Goal: Book appointment/travel/reservation

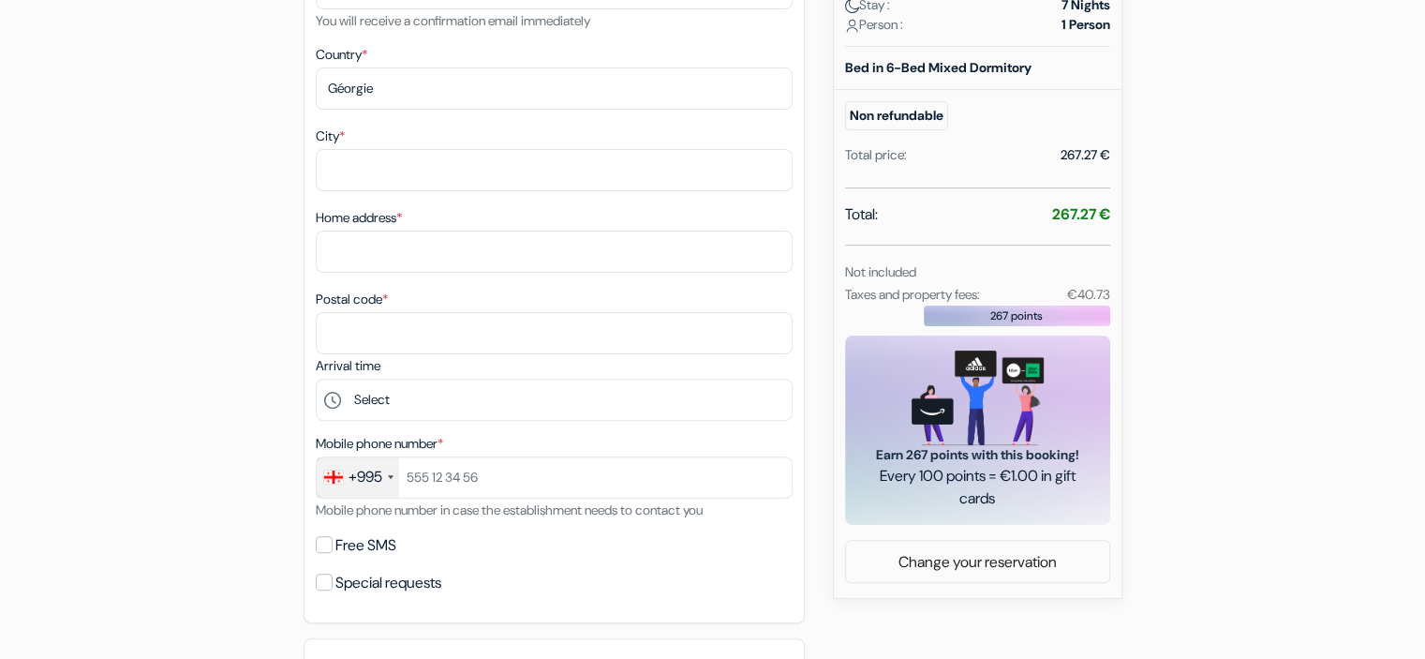
scroll to position [523, 0]
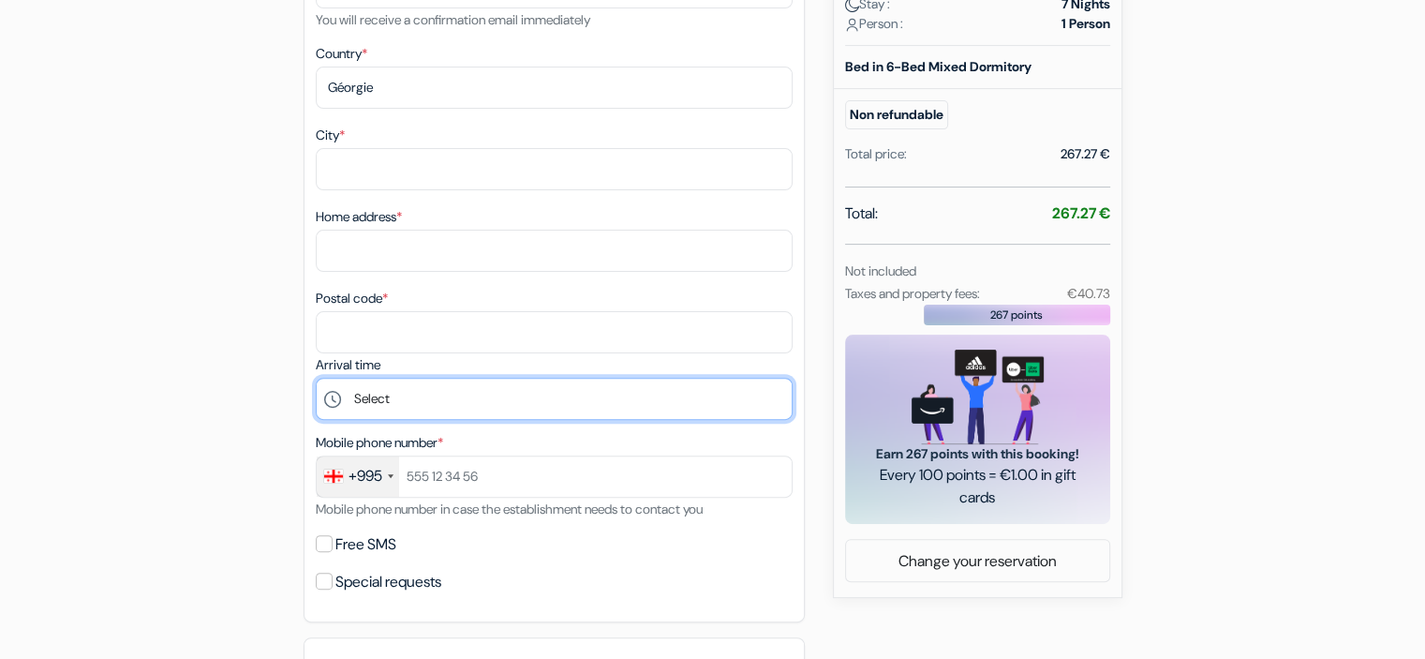
click at [709, 402] on select "Select 3:00 p.m. 4:00 p.m. 5:00 p.m. 6:00 p.m. 7:00 p.m. 8:00 p.m. 9:00 p.m. 22…" at bounding box center [554, 399] width 477 height 42
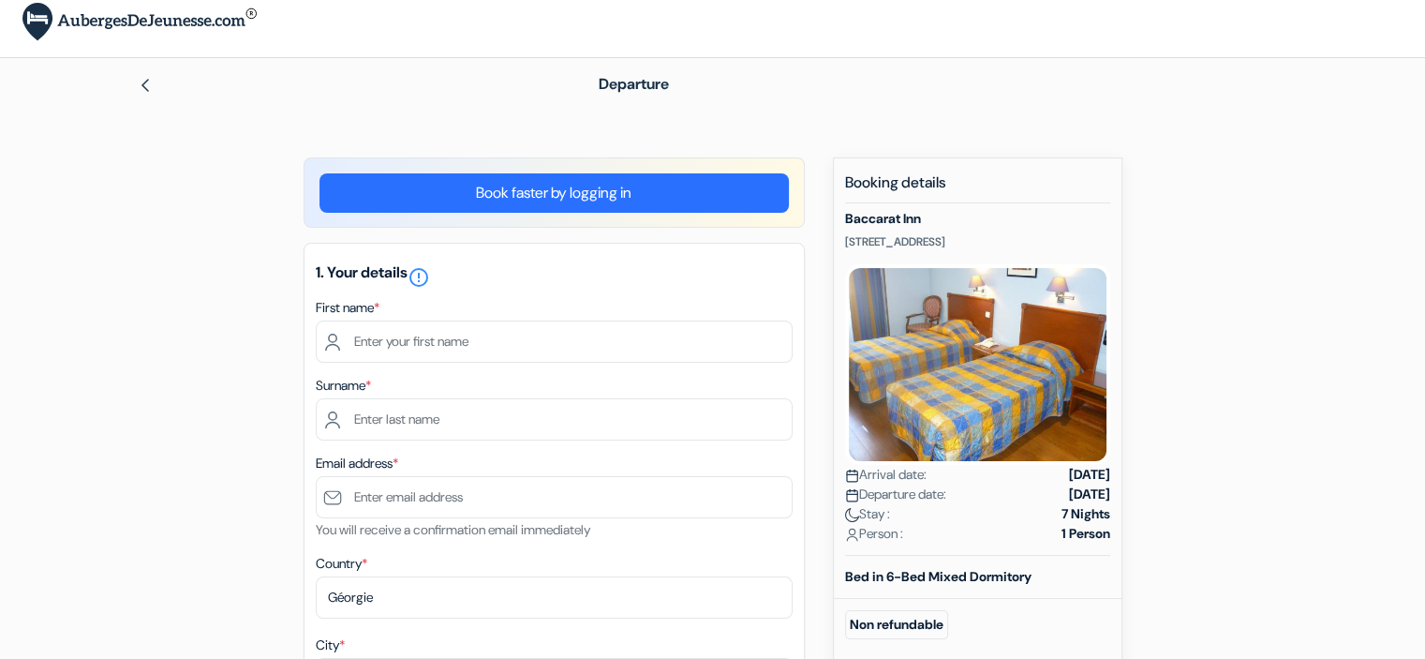
scroll to position [0, 0]
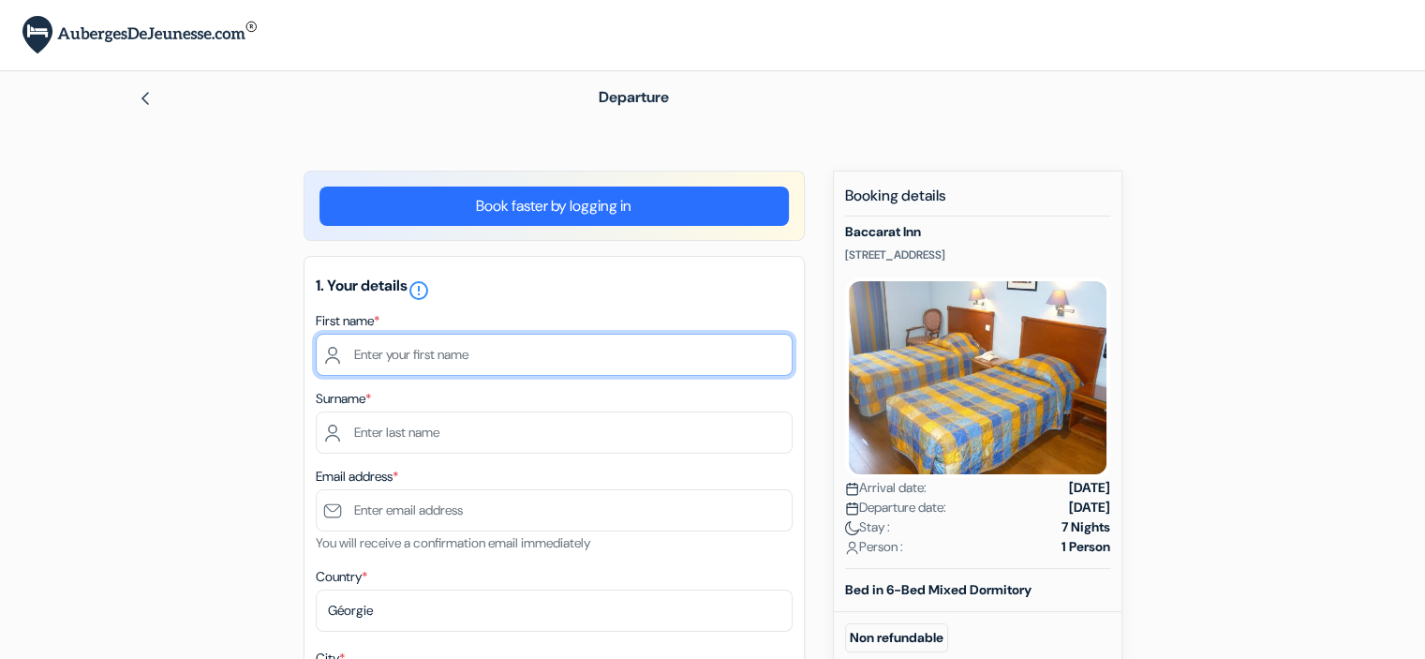
click at [664, 344] on input "text" at bounding box center [554, 354] width 477 height 42
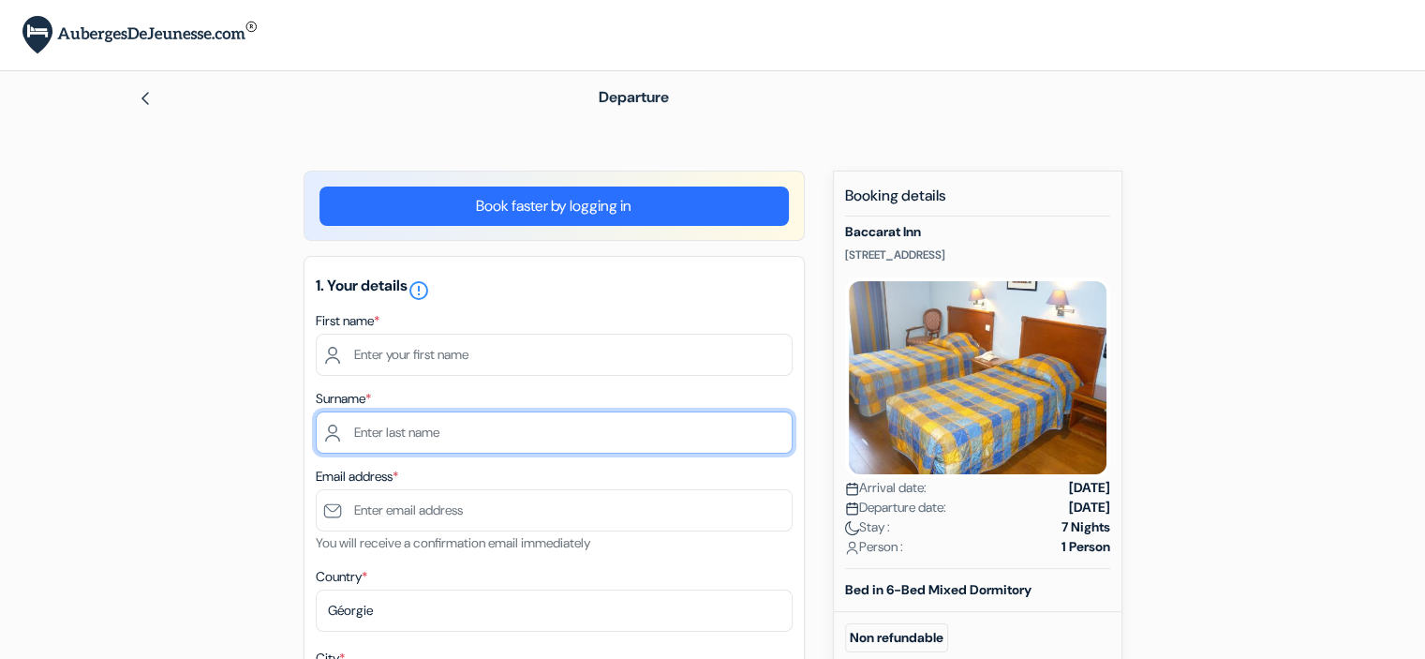
click at [791, 438] on input "text" at bounding box center [554, 432] width 477 height 42
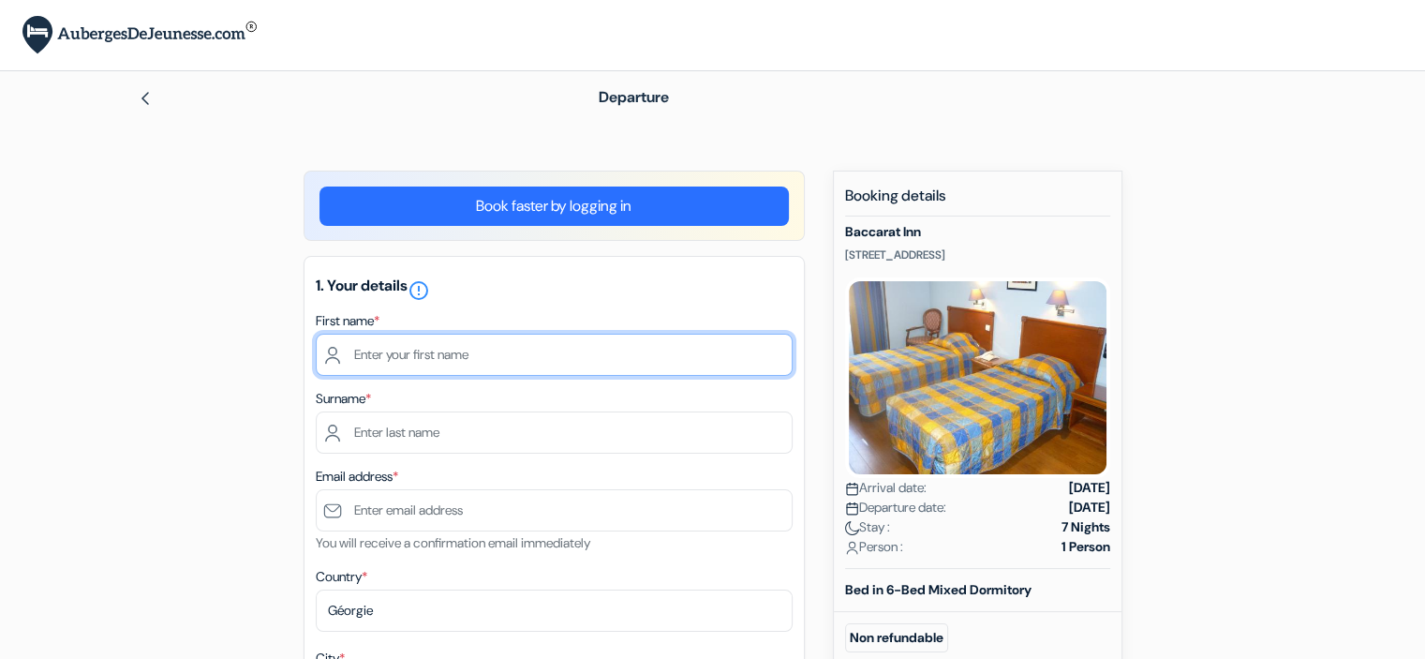
click at [388, 367] on input "text" at bounding box center [554, 354] width 477 height 42
type input "Lika"
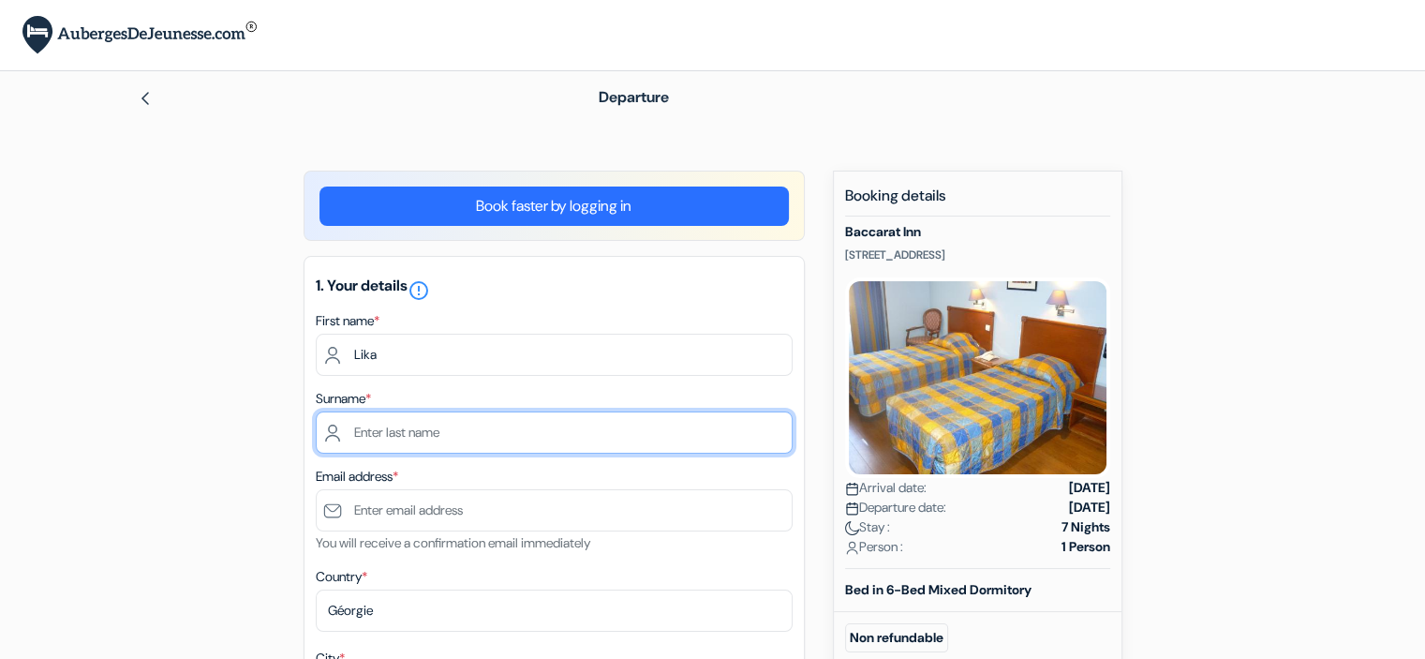
click at [366, 432] on input "text" at bounding box center [554, 432] width 477 height 42
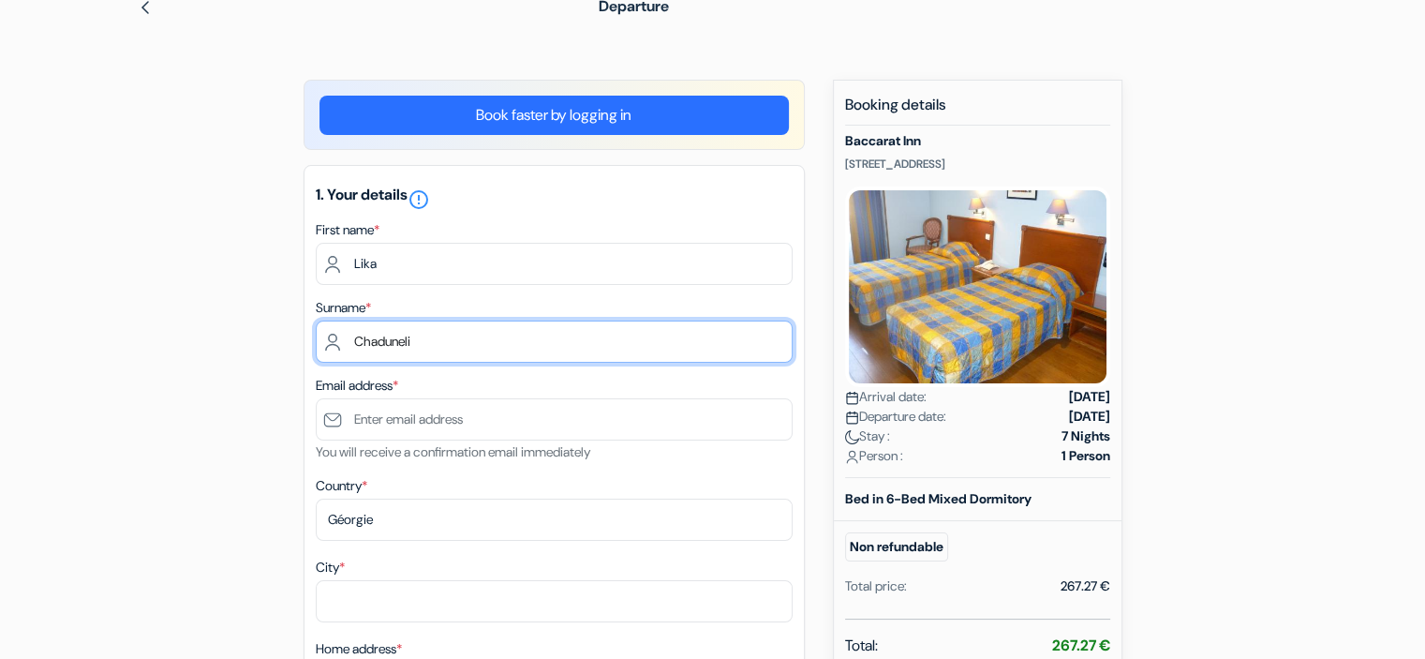
scroll to position [95, 0]
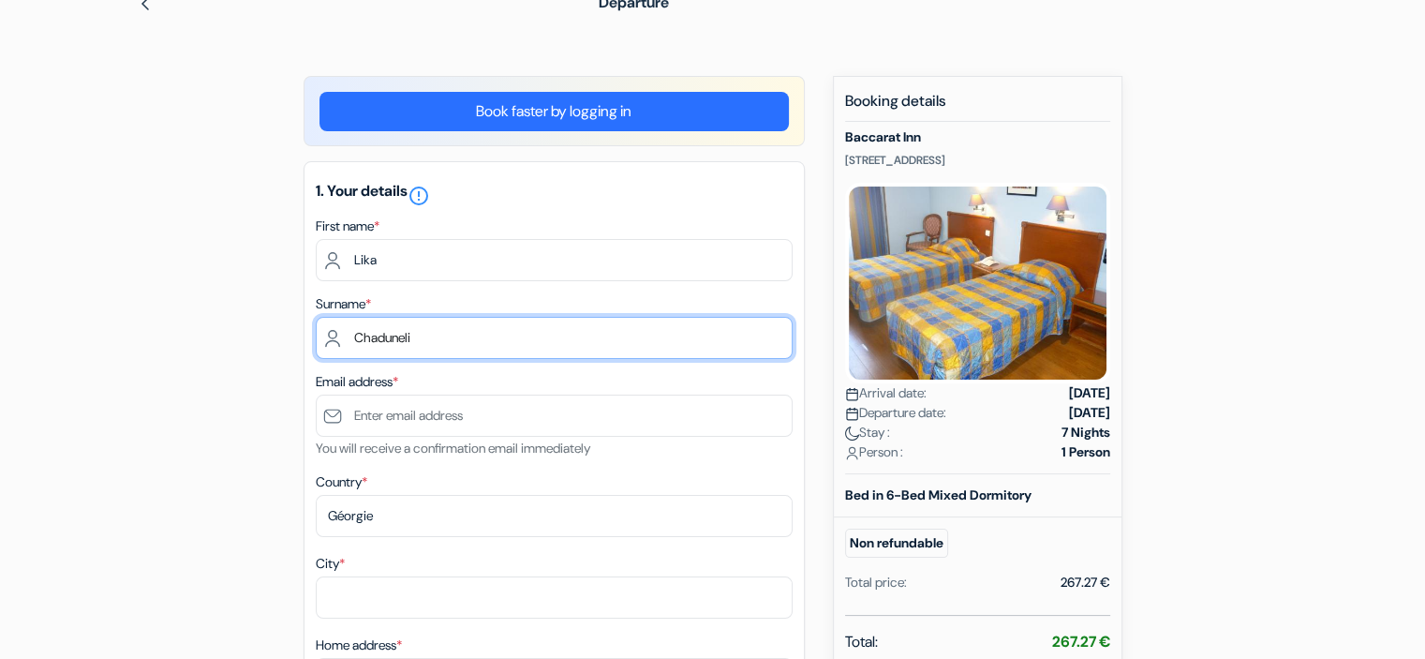
type input "Chaduneli"
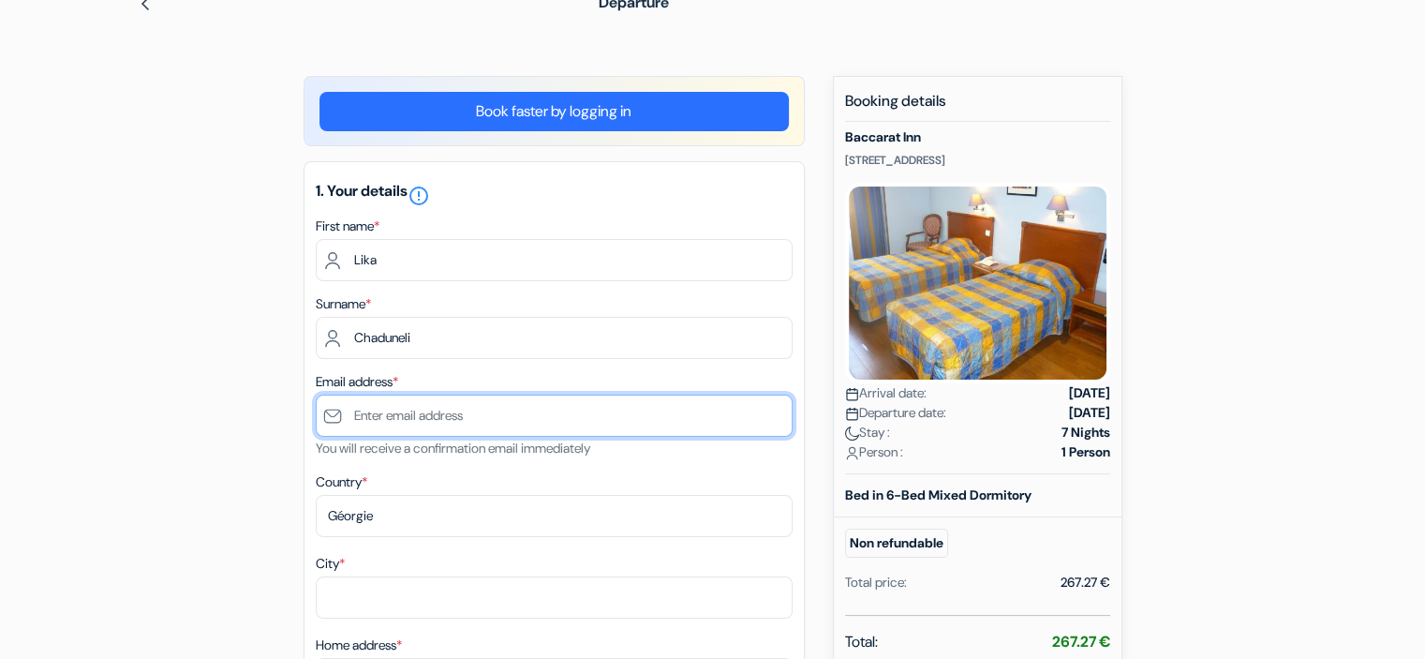
click at [366, 422] on input "text" at bounding box center [554, 415] width 477 height 42
type input "[EMAIL_ADDRESS][DOMAIN_NAME]"
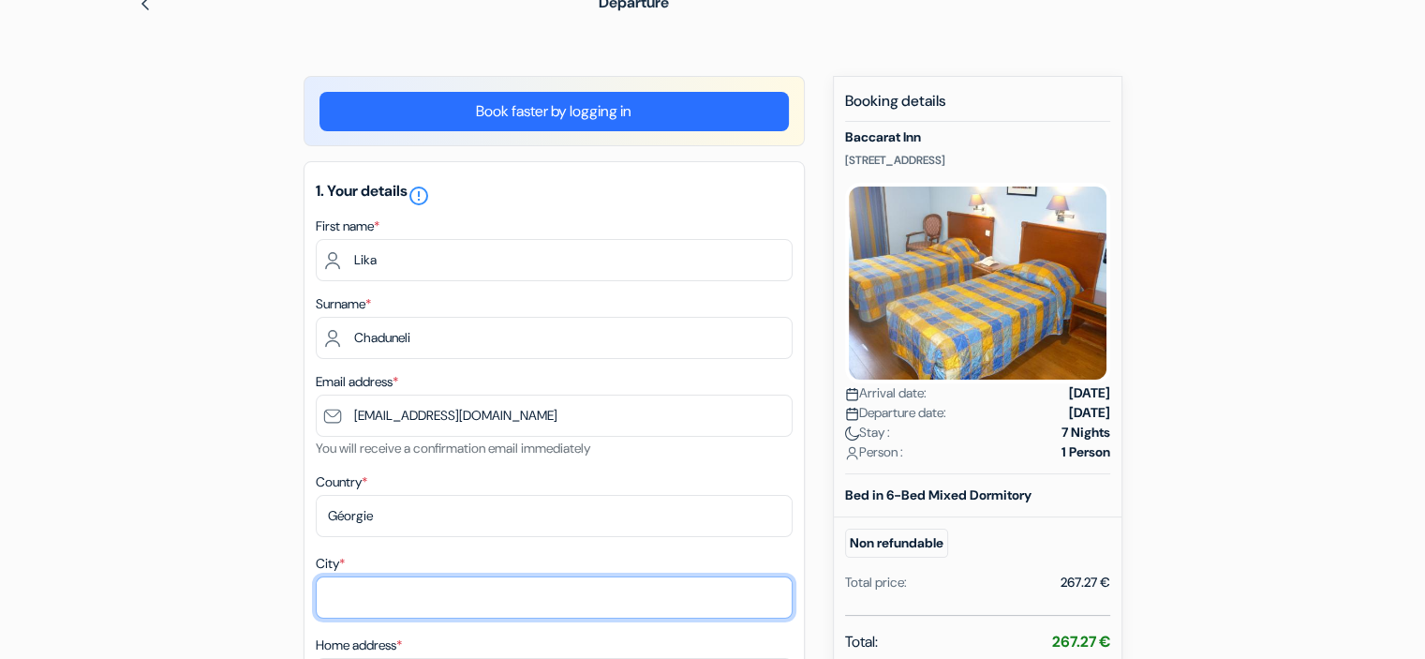
type input "[GEOGRAPHIC_DATA]"
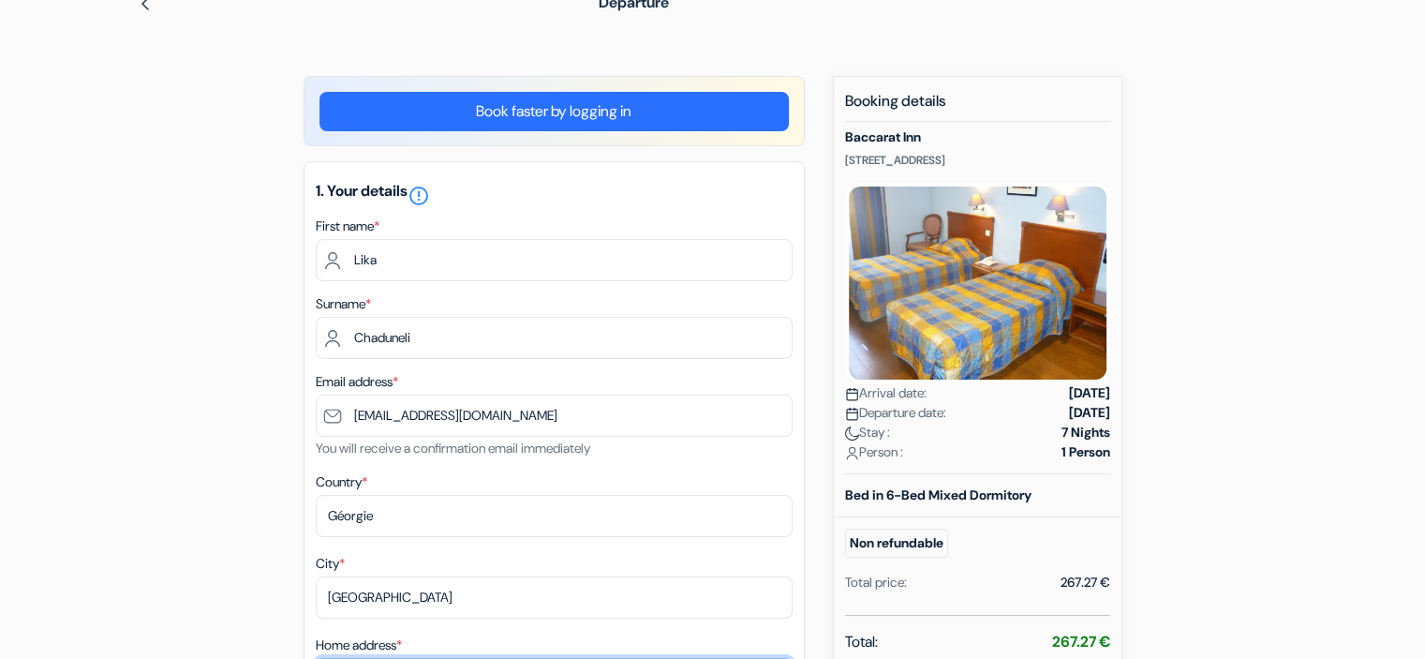
type input "Vazisubani Settlement II Micro-District"
type input "0152"
type input "571186010"
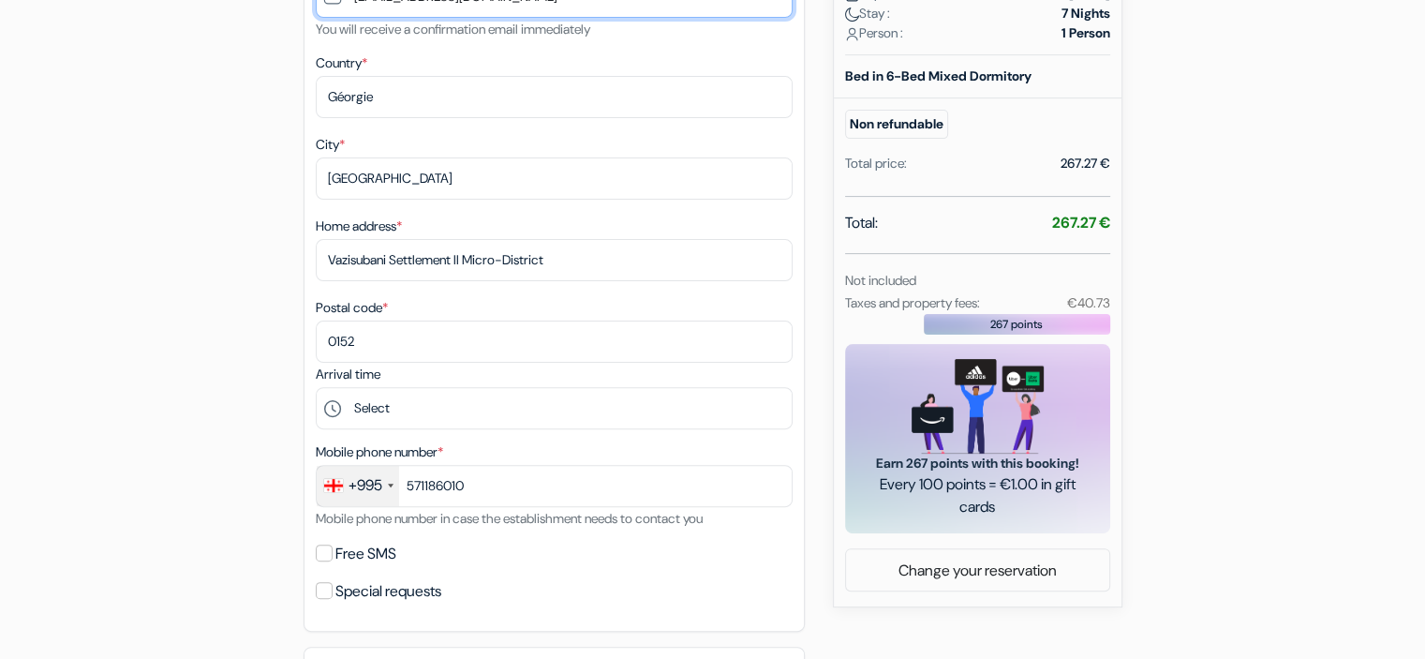
scroll to position [518, 0]
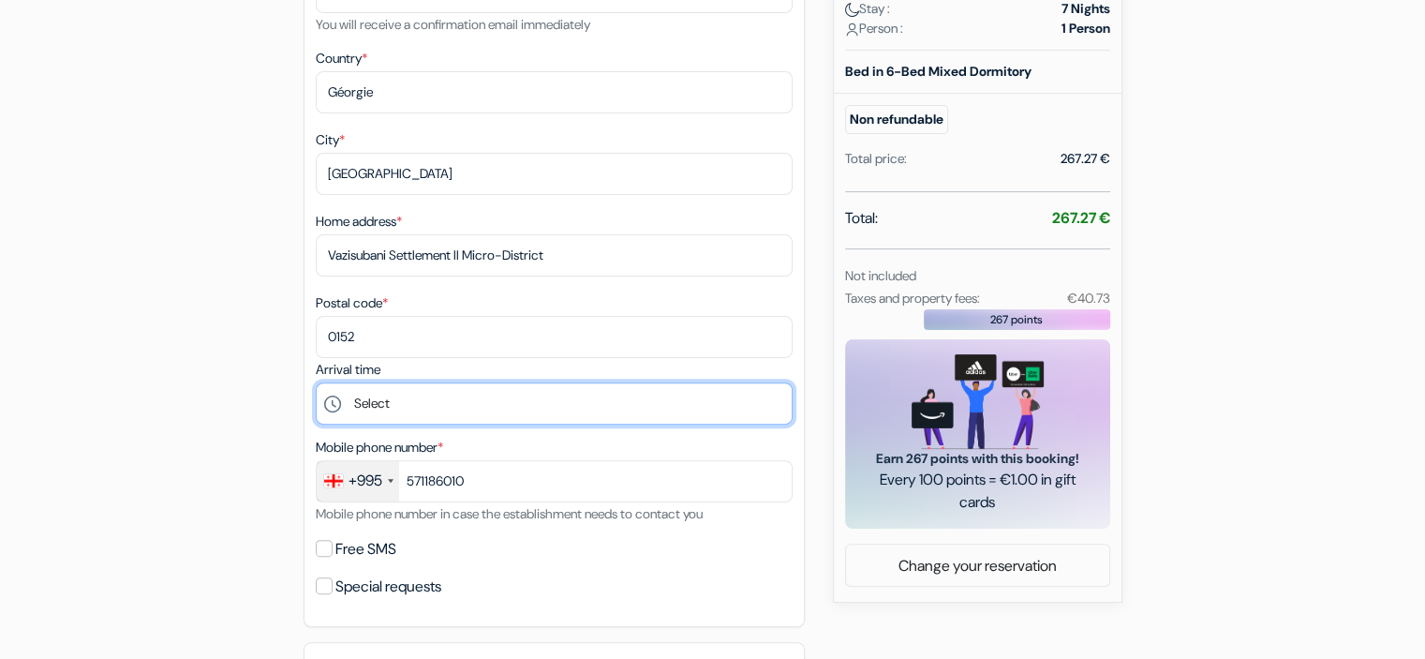
click at [520, 410] on select "Select 3:00 p.m. 4:00 p.m. 5:00 p.m. 6:00 p.m. 7:00 p.m. 8:00 p.m. 9:00 p.m. 22…" at bounding box center [554, 403] width 477 height 42
select select "23"
click at [316, 385] on select "Select 3:00 p.m. 4:00 p.m. 5:00 p.m. 6:00 p.m. 7:00 p.m. 8:00 p.m. 9:00 p.m. 22…" at bounding box center [554, 403] width 477 height 42
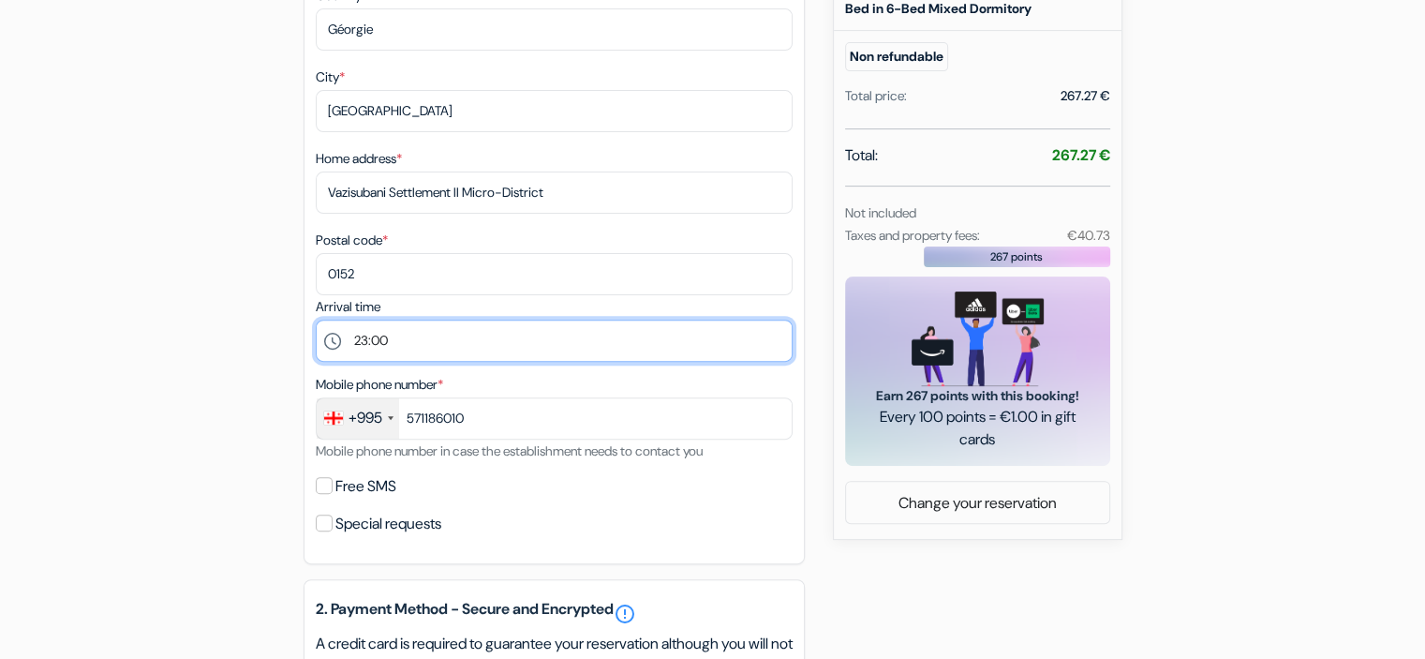
scroll to position [582, 0]
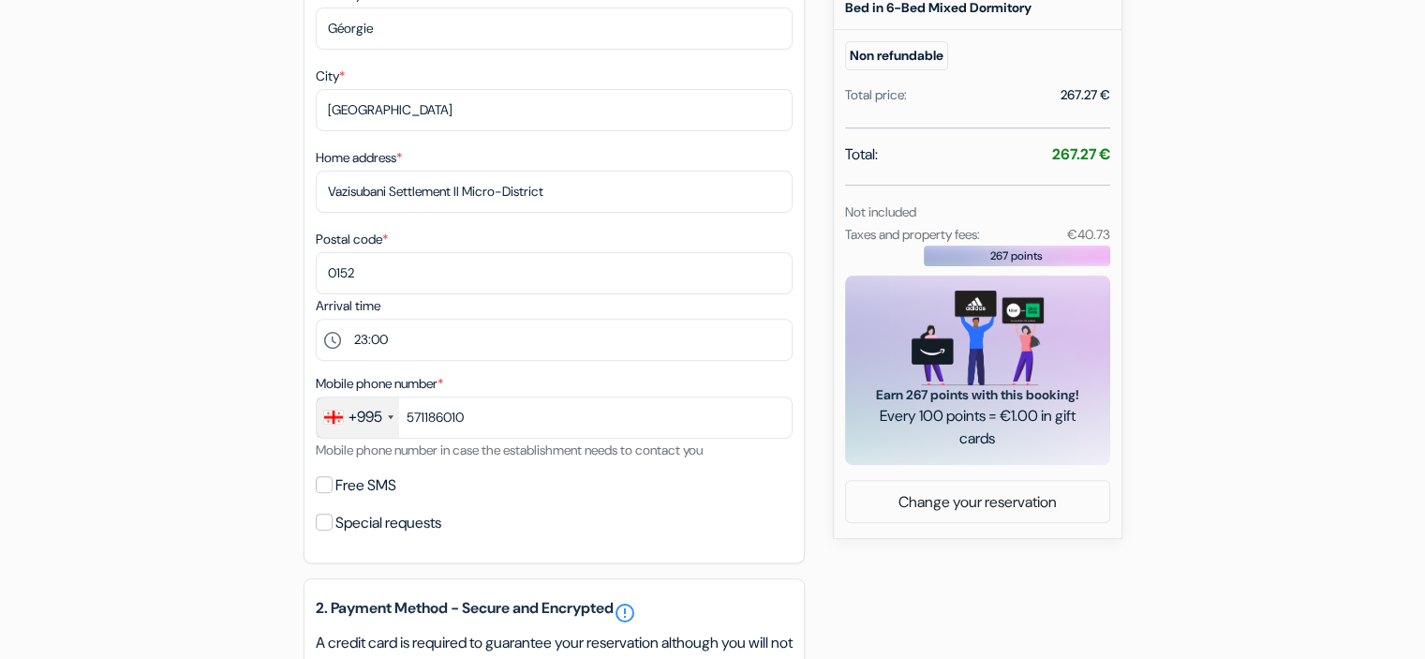
click at [388, 489] on font "Free SMS" at bounding box center [365, 485] width 61 height 20
click at [333, 489] on input "Free SMS" at bounding box center [324, 484] width 17 height 17
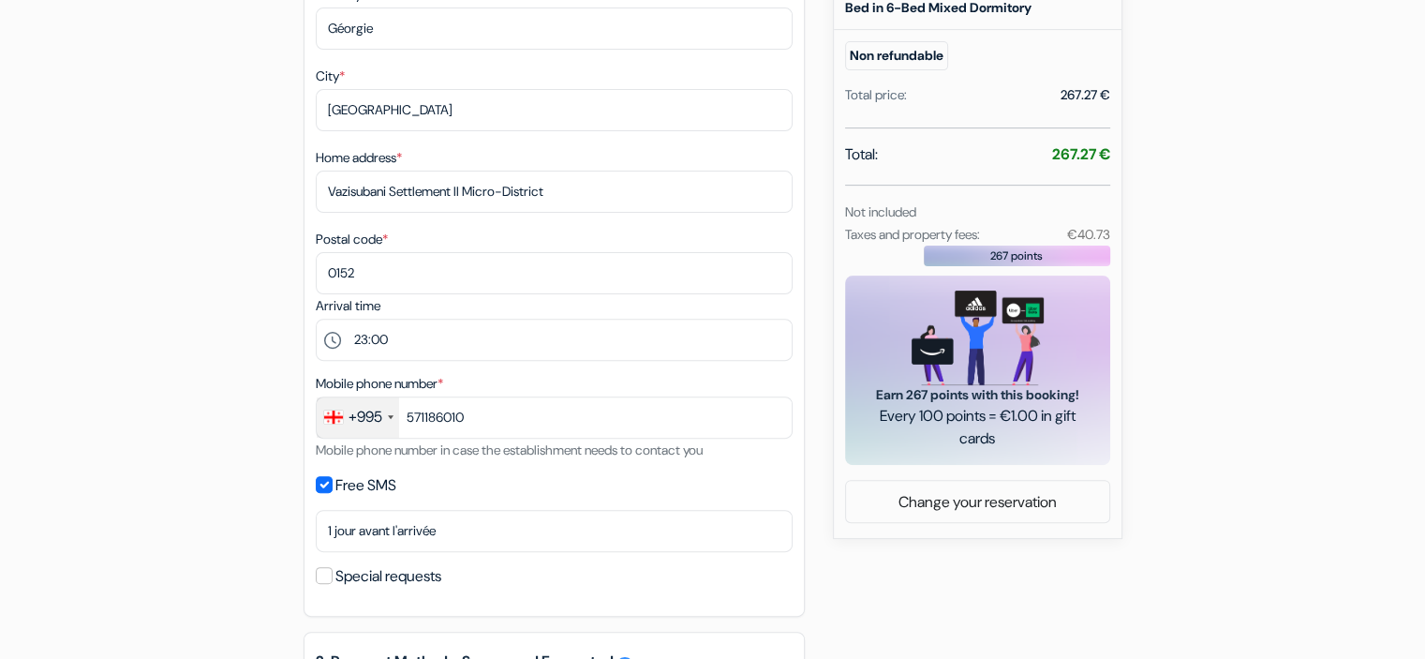
click at [388, 511] on div "1. Your details error_outline First name * [PERSON_NAME] Surname * [PERSON_NAME…" at bounding box center [554, 145] width 501 height 942
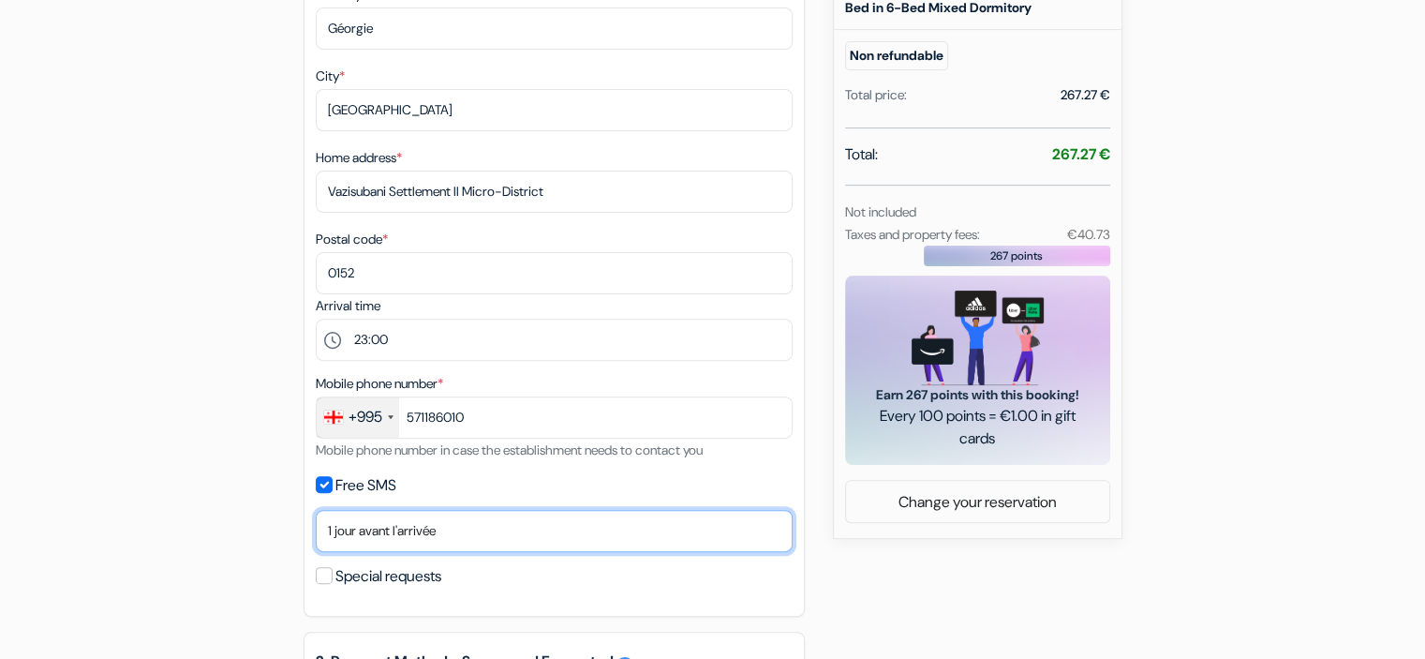
click at [388, 517] on select "Non merci Maintenant Le jour de votre arrivée 1 jour avant l'arrivée 2 jours av…" at bounding box center [554, 531] width 477 height 42
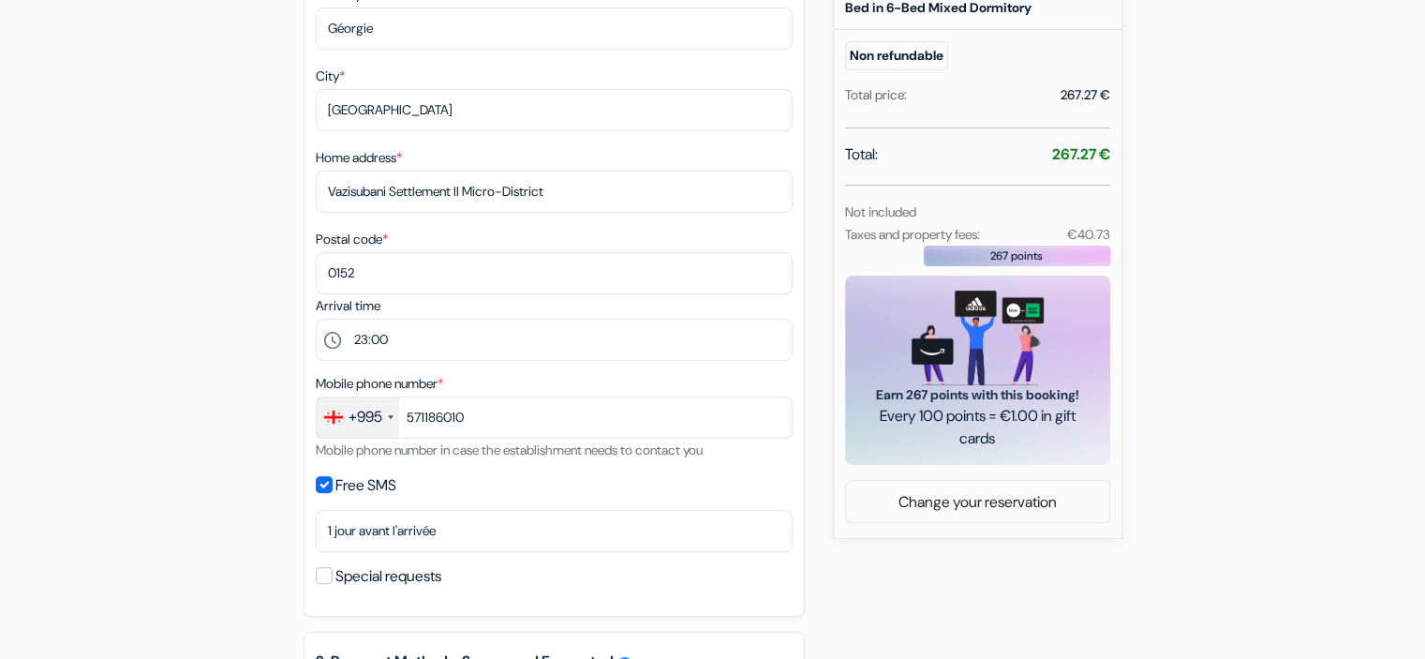
click at [293, 511] on div "add_box [GEOGRAPHIC_DATA] [STREET_ADDRESS] Property Details X [GEOGRAPHIC_DATA]…" at bounding box center [713, 464] width 1237 height 1750
click at [318, 489] on input "Free SMS" at bounding box center [324, 484] width 17 height 17
checkbox input "false"
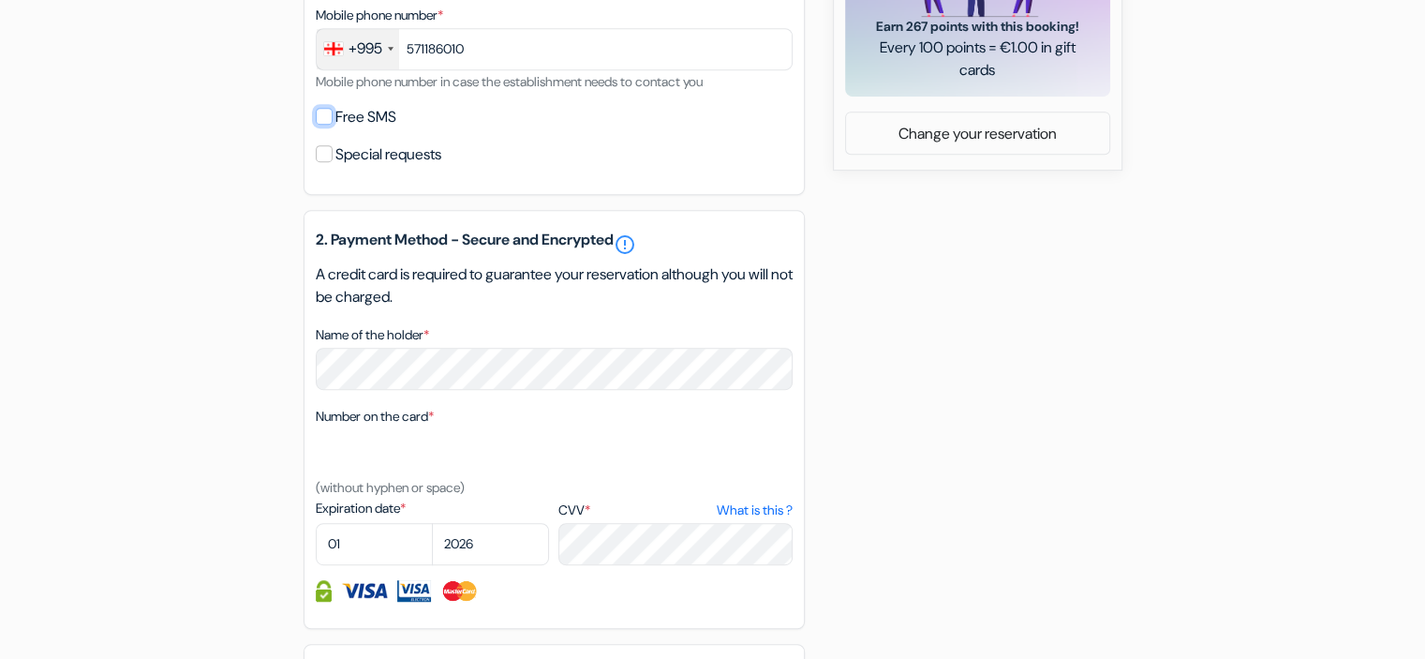
scroll to position [951, 0]
